Goal: Task Accomplishment & Management: Manage account settings

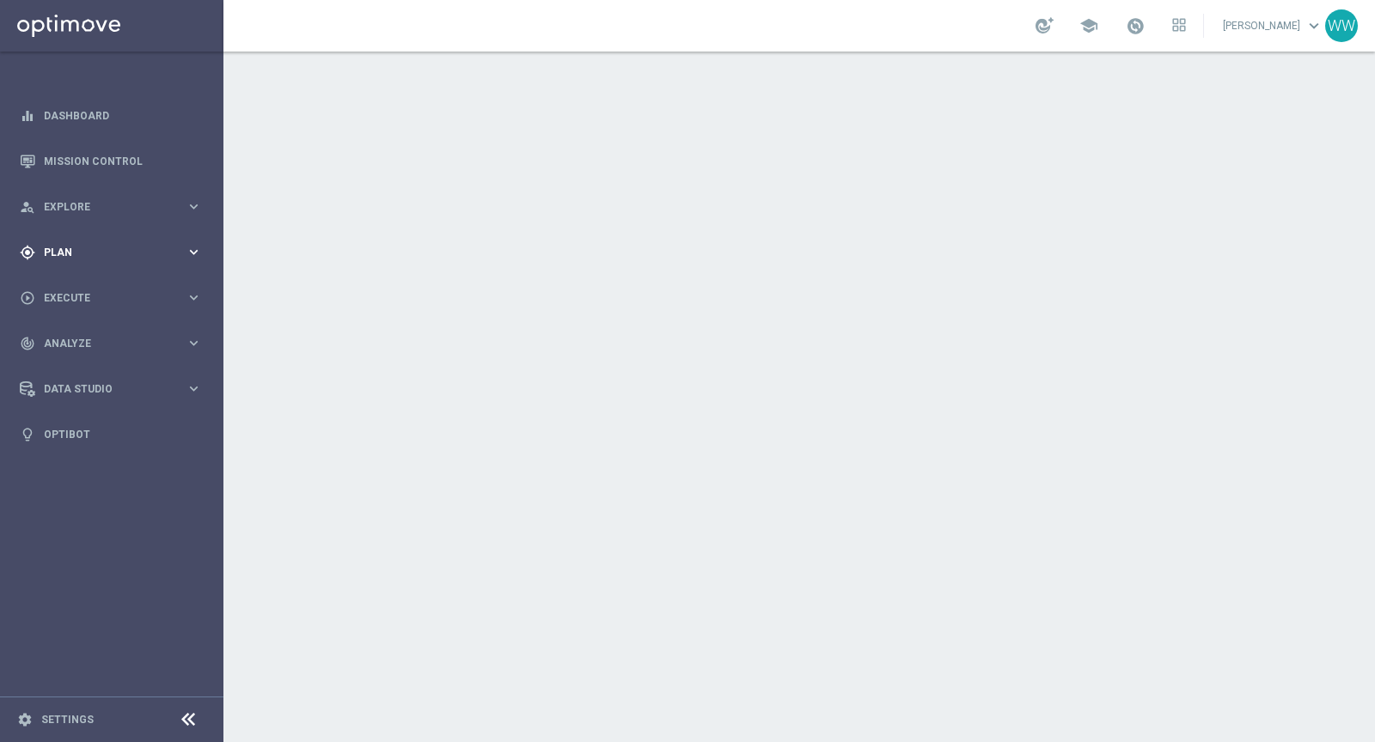
click at [69, 259] on div "gps_fixed Plan keyboard_arrow_right" at bounding box center [111, 252] width 222 height 46
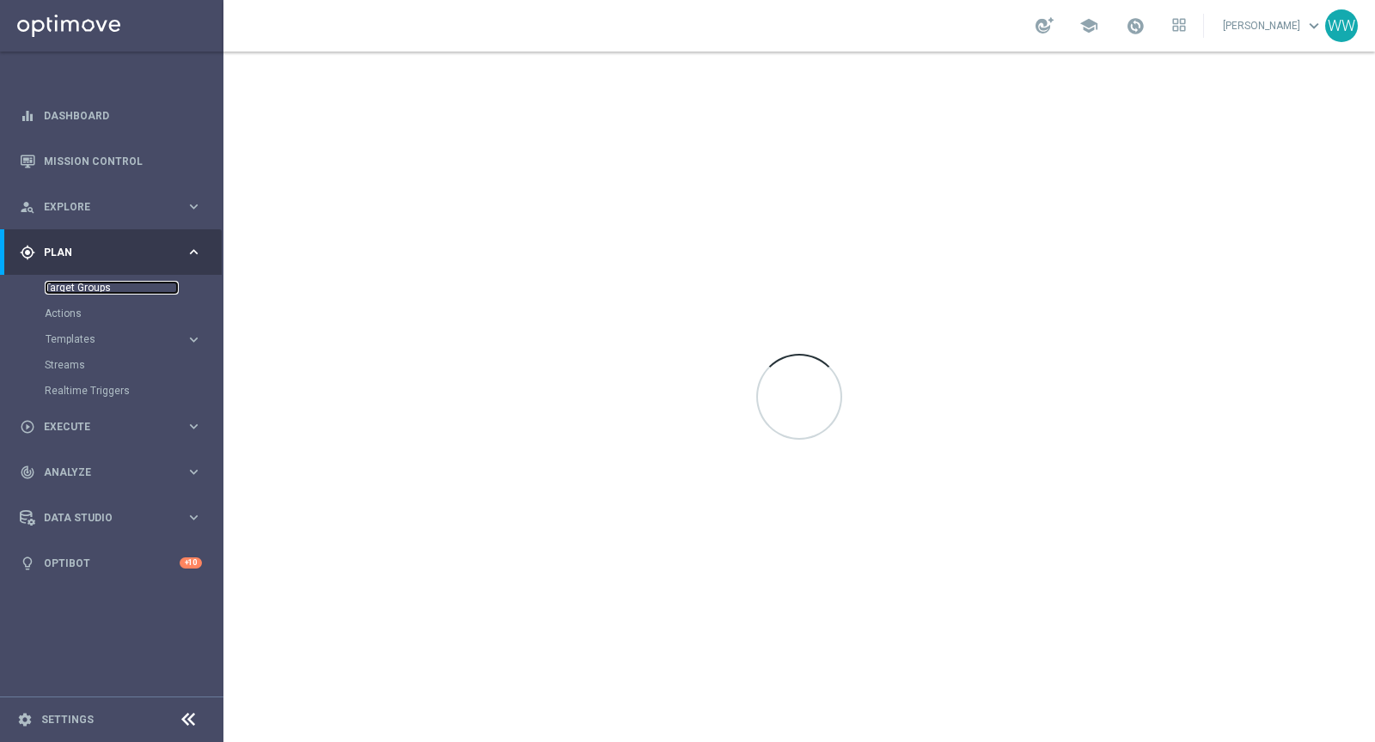
click at [79, 282] on link "Target Groups" at bounding box center [112, 288] width 134 height 14
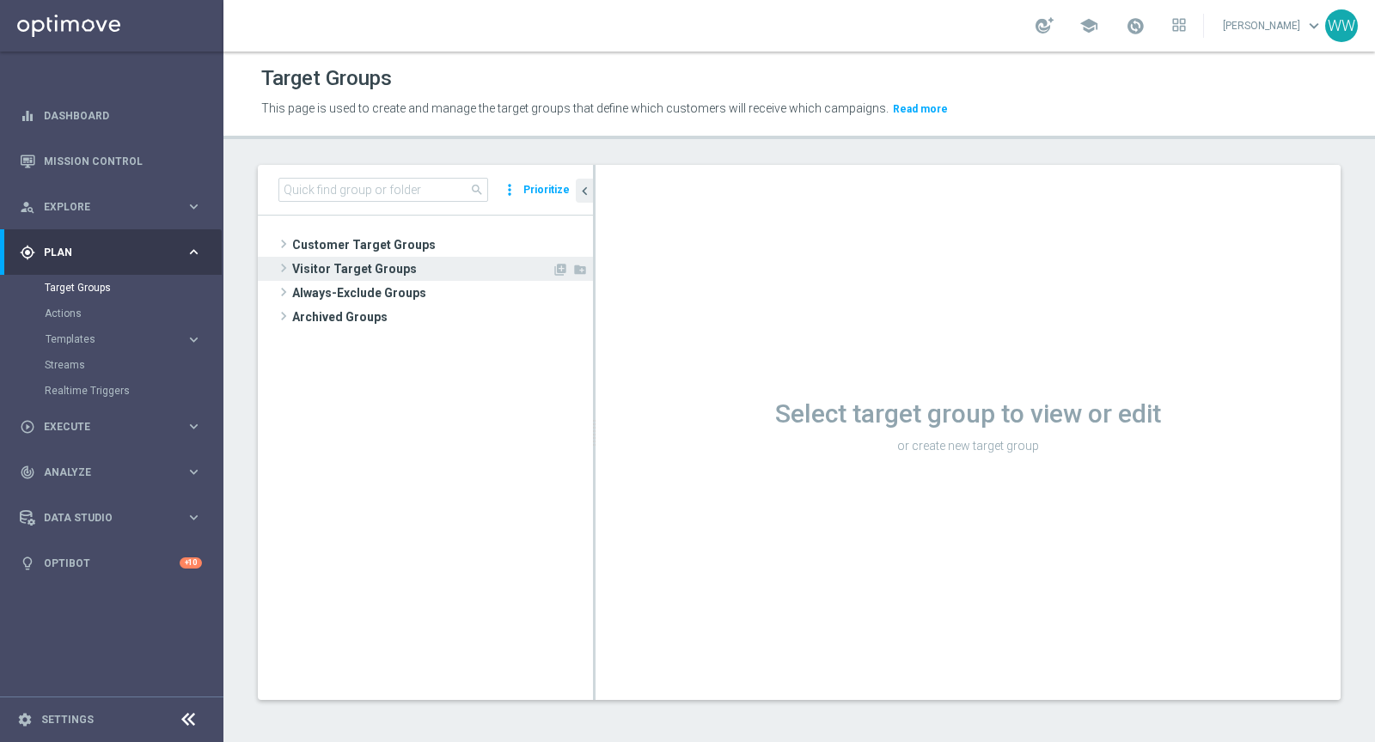
click at [301, 257] on span "Visitor Target Groups" at bounding box center [421, 269] width 259 height 24
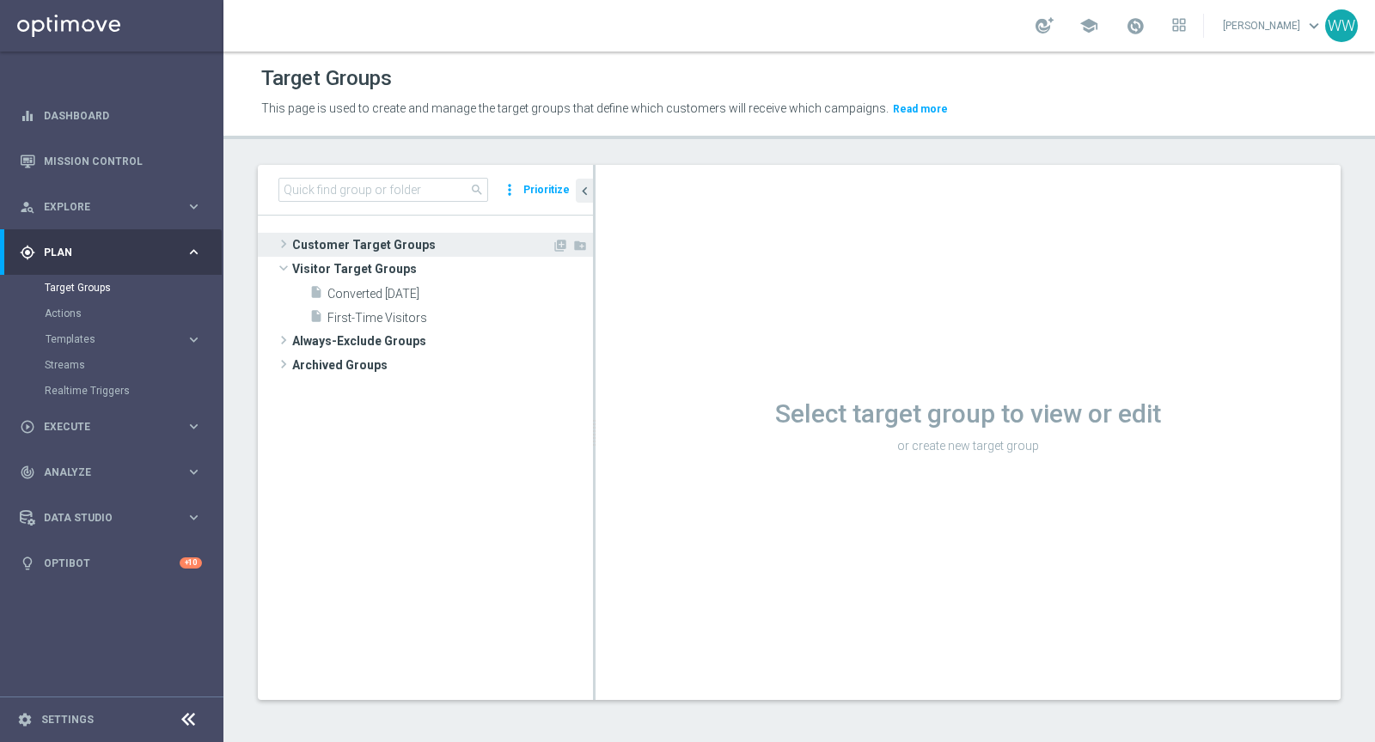
click at [295, 242] on span "Customer Target Groups" at bounding box center [421, 245] width 259 height 24
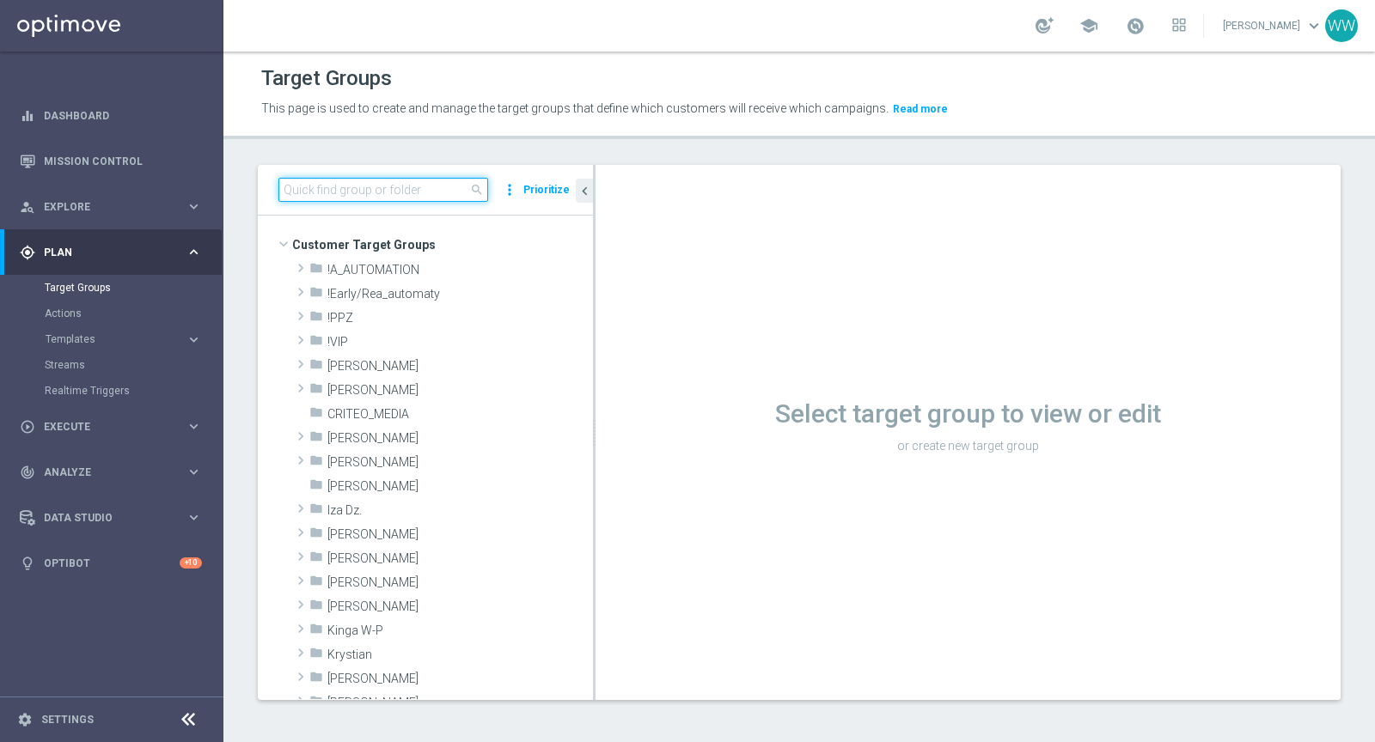
click at [341, 186] on input at bounding box center [383, 190] width 210 height 24
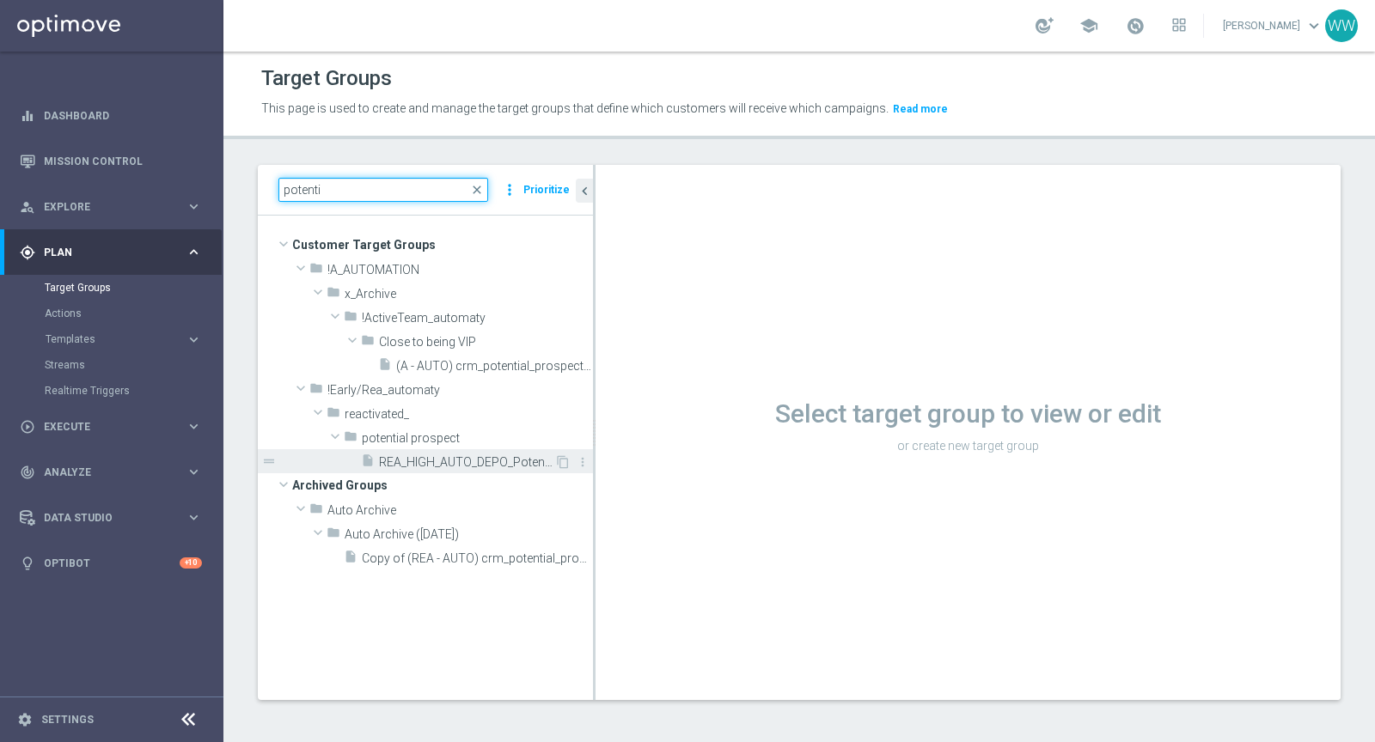
scroll to position [1, 0]
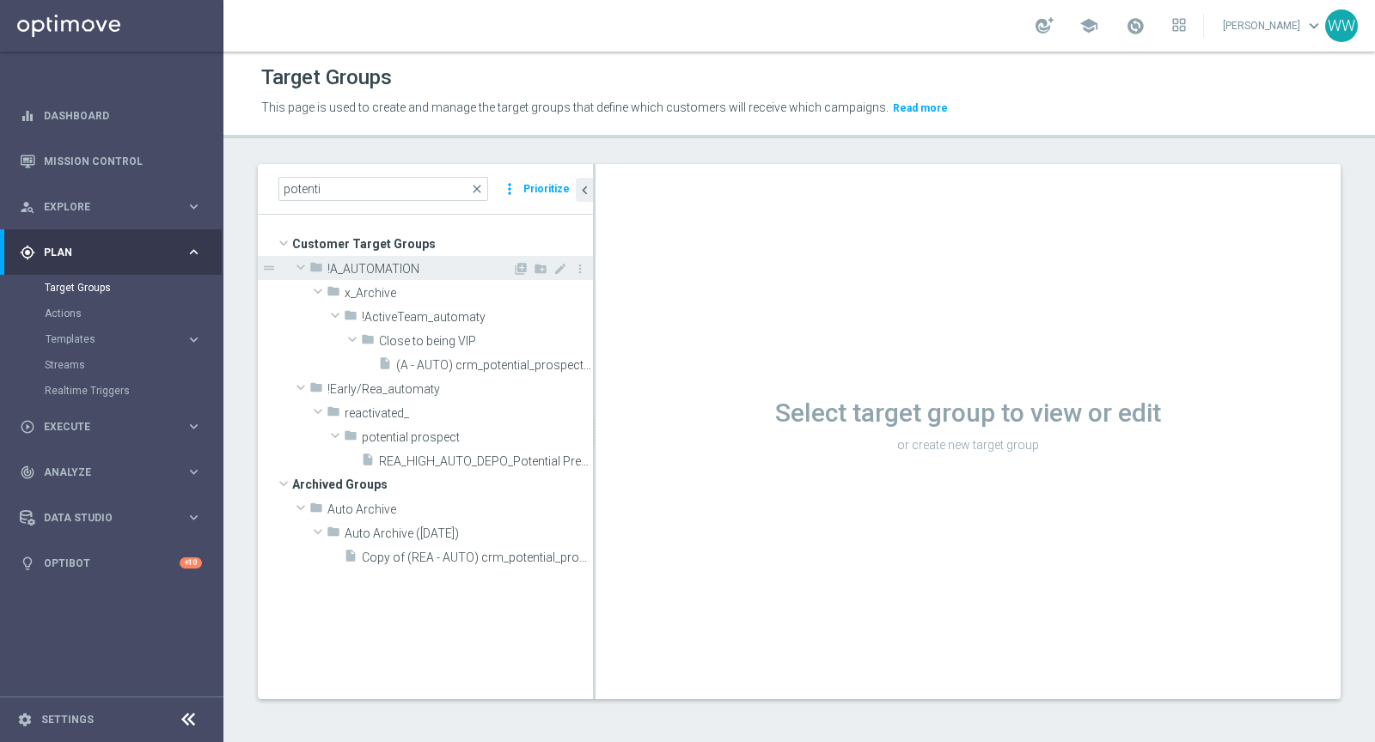
click at [296, 265] on span at bounding box center [300, 267] width 21 height 17
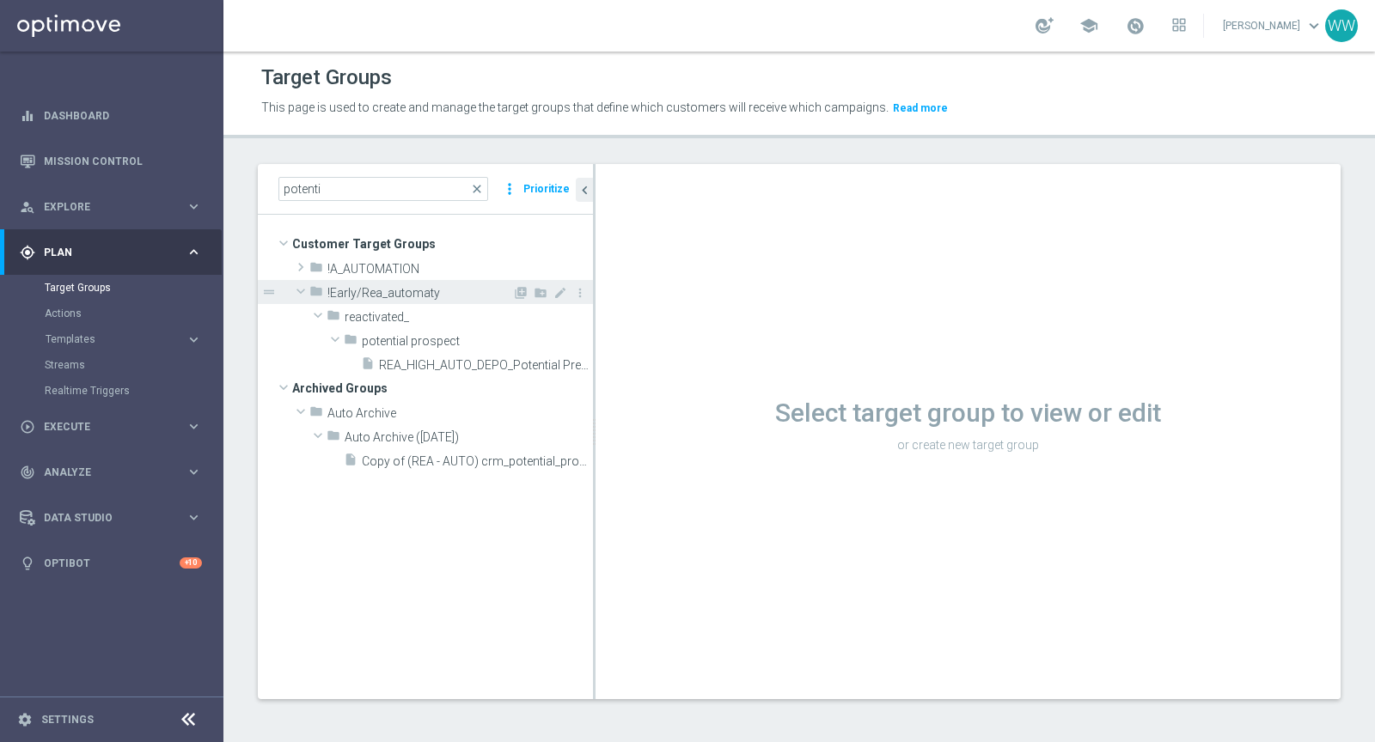
click at [300, 290] on span at bounding box center [300, 291] width 21 height 17
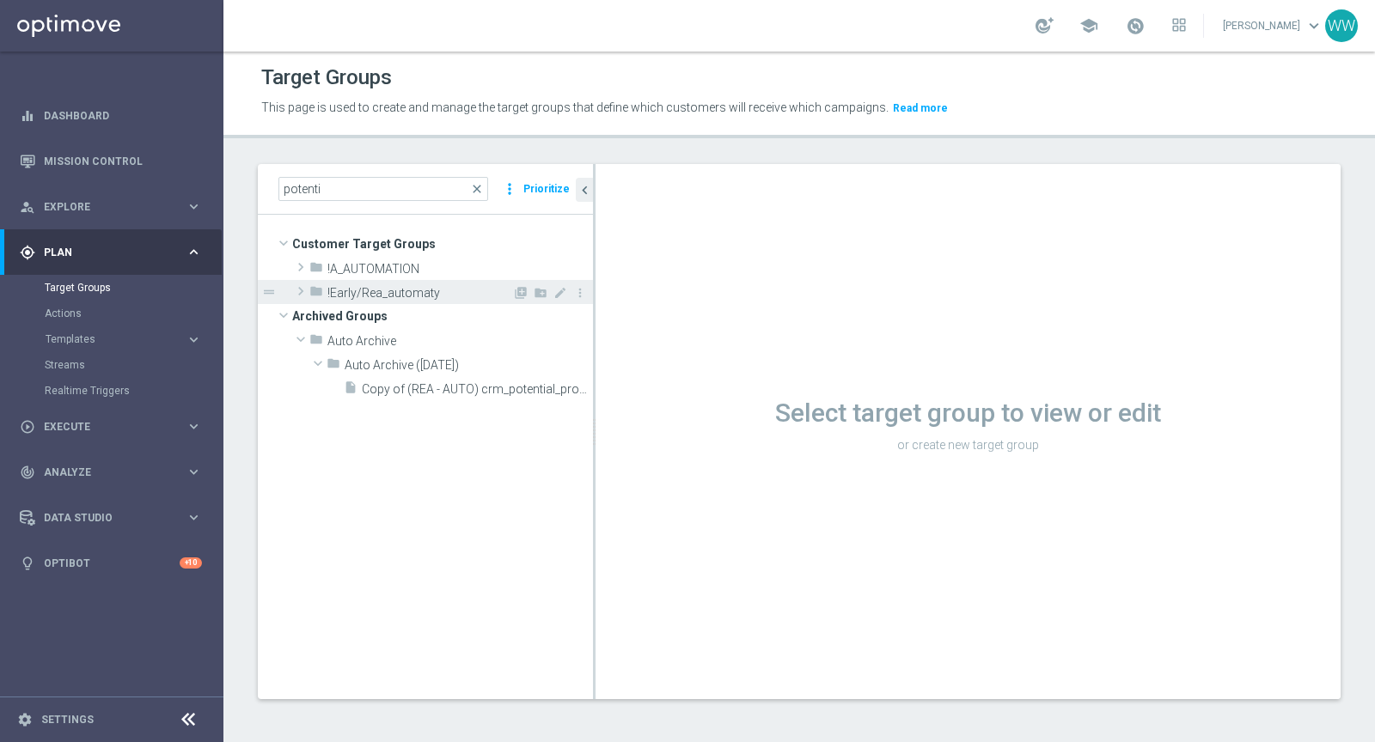
click at [295, 282] on span at bounding box center [300, 291] width 17 height 21
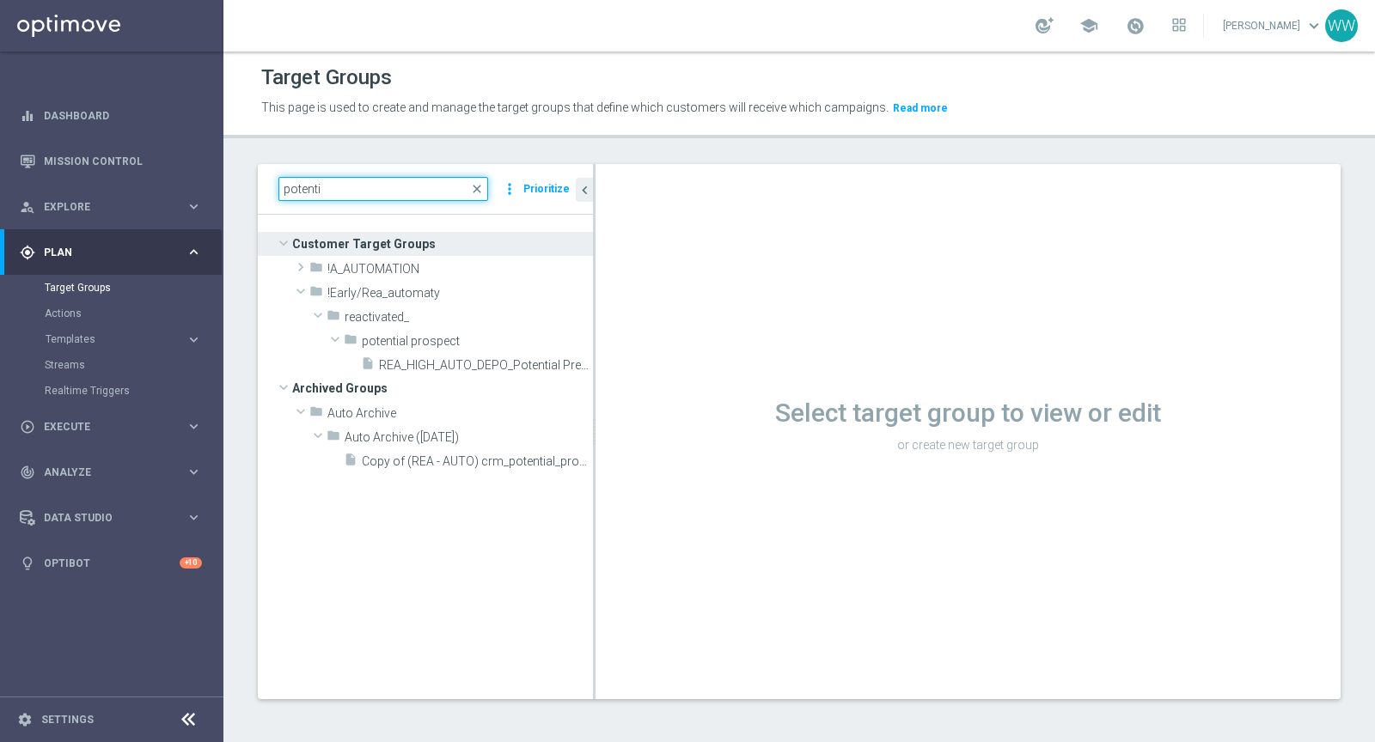
click at [359, 192] on input "potenti" at bounding box center [383, 189] width 210 height 24
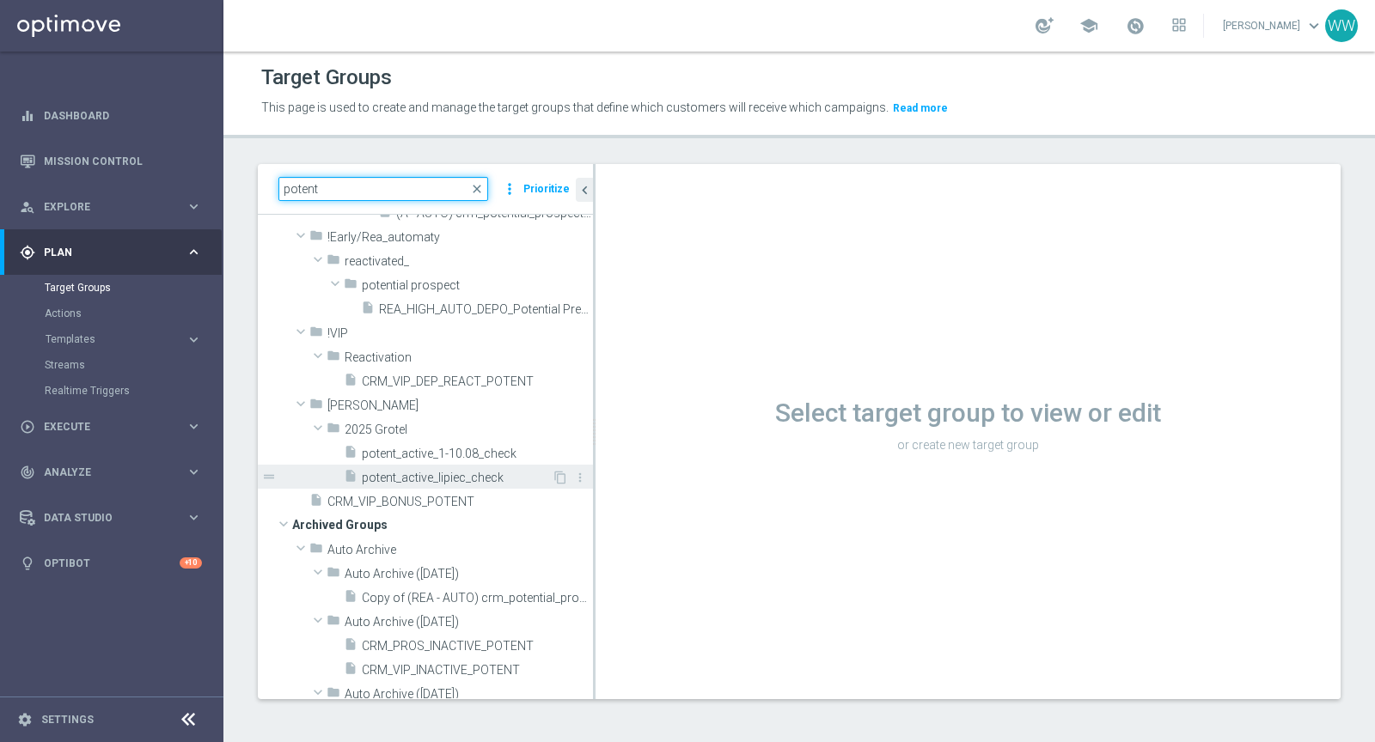
scroll to position [174, 0]
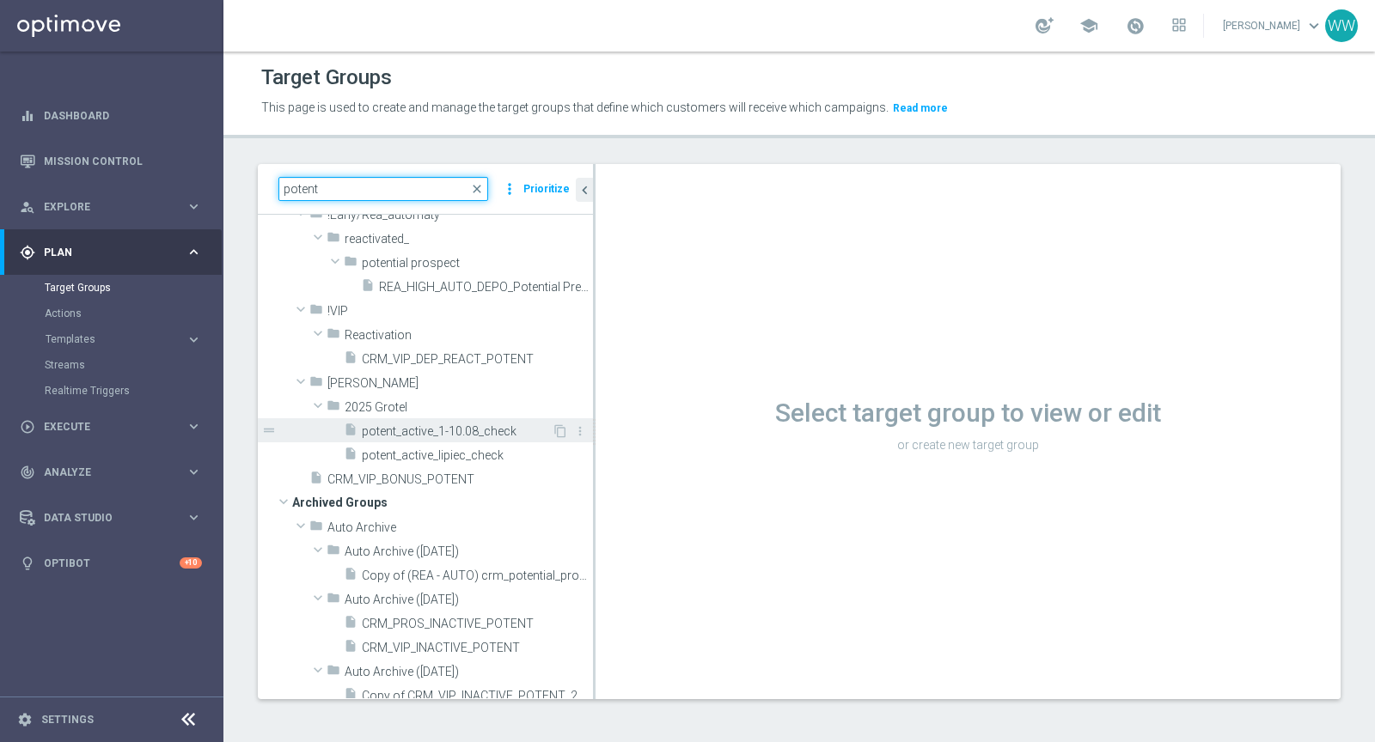
type input "potent"
click at [407, 427] on span "potent_active_1-10.08_check" at bounding box center [457, 431] width 190 height 15
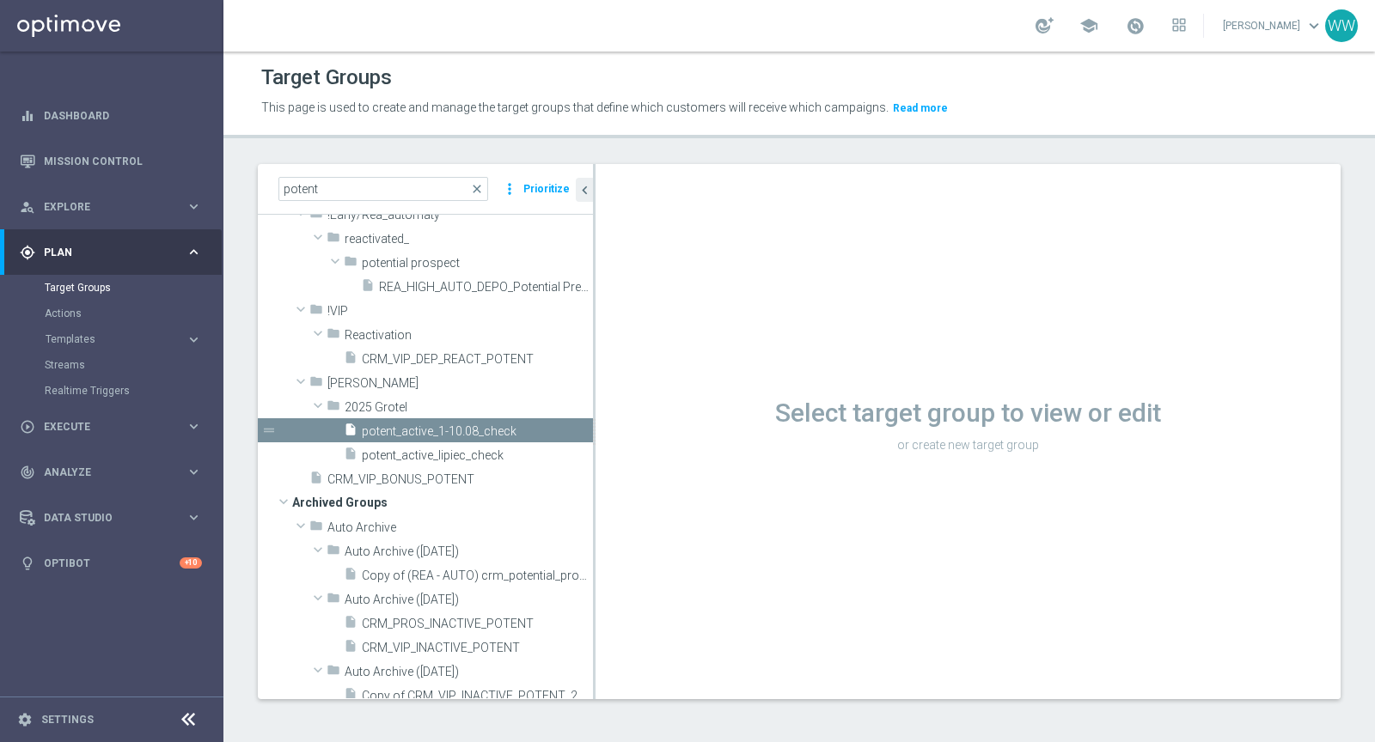
click at [420, 430] on span "potent_active_1-10.08_check" at bounding box center [477, 431] width 231 height 15
